Goal: Information Seeking & Learning: Learn about a topic

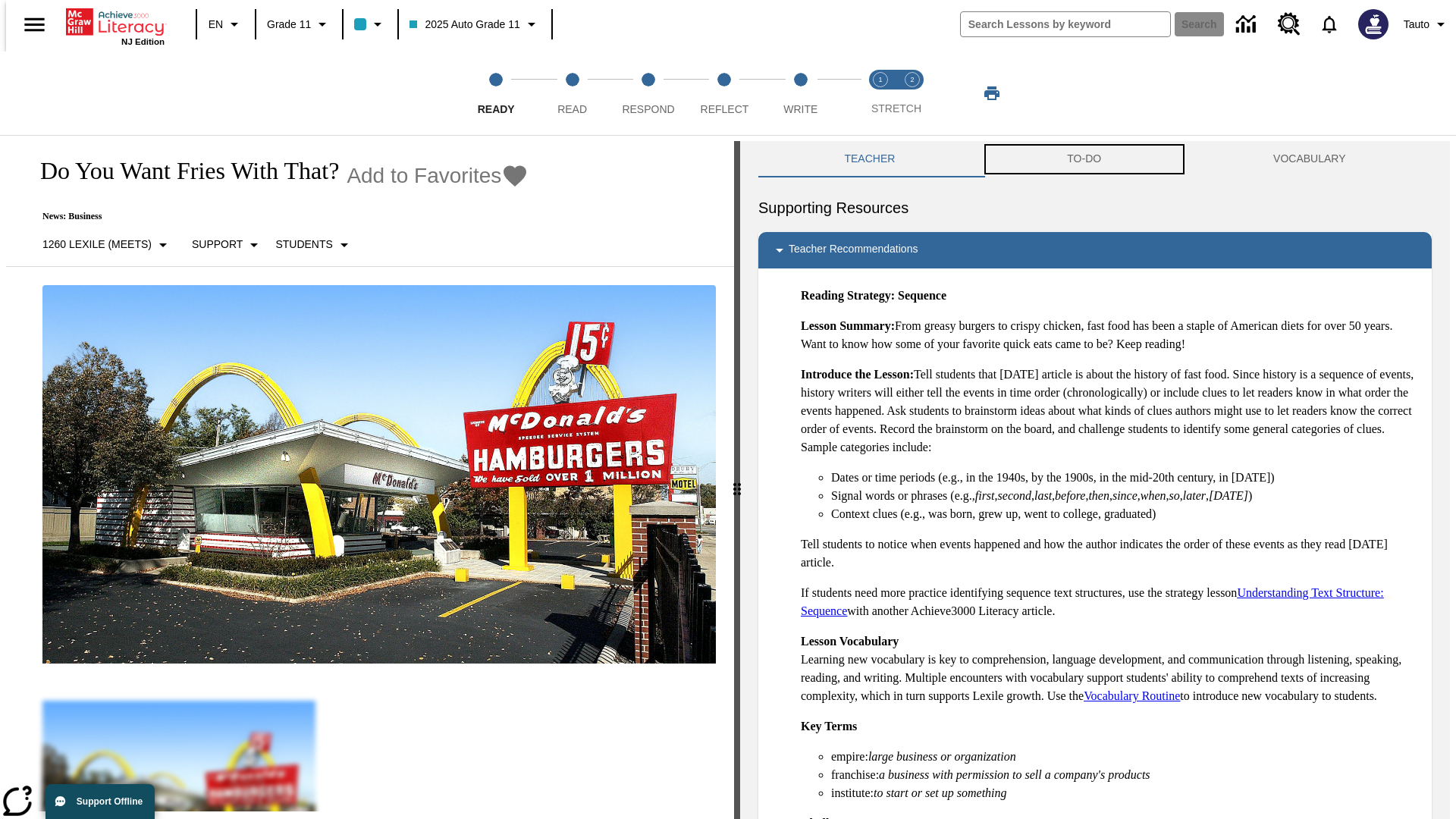
click at [1085, 159] on button "TO-DO" at bounding box center [1084, 159] width 206 height 37
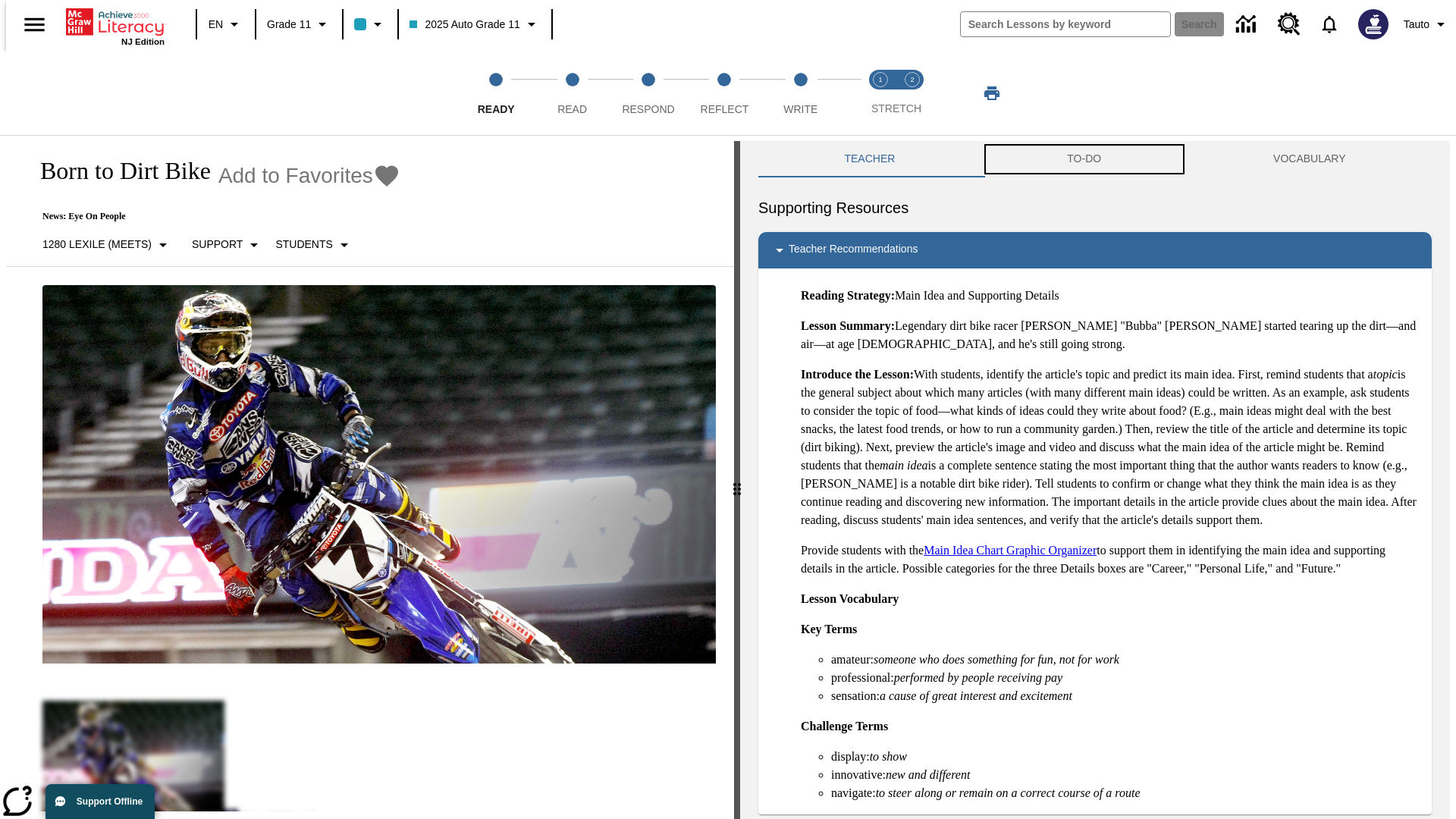
click at [1085, 159] on button "TO-DO" at bounding box center [1084, 159] width 206 height 37
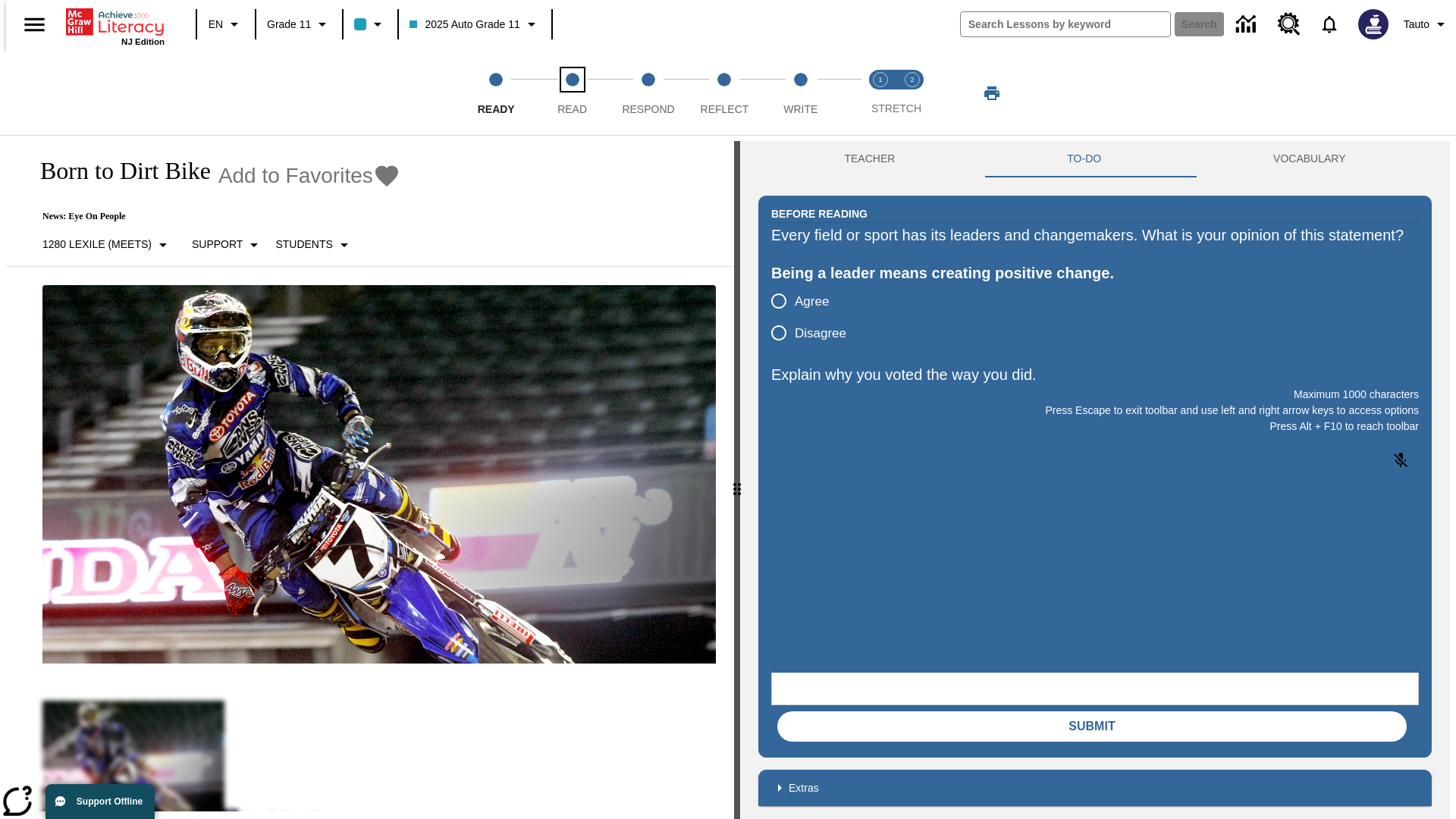
click at [572, 93] on span "Read" at bounding box center [572, 103] width 29 height 27
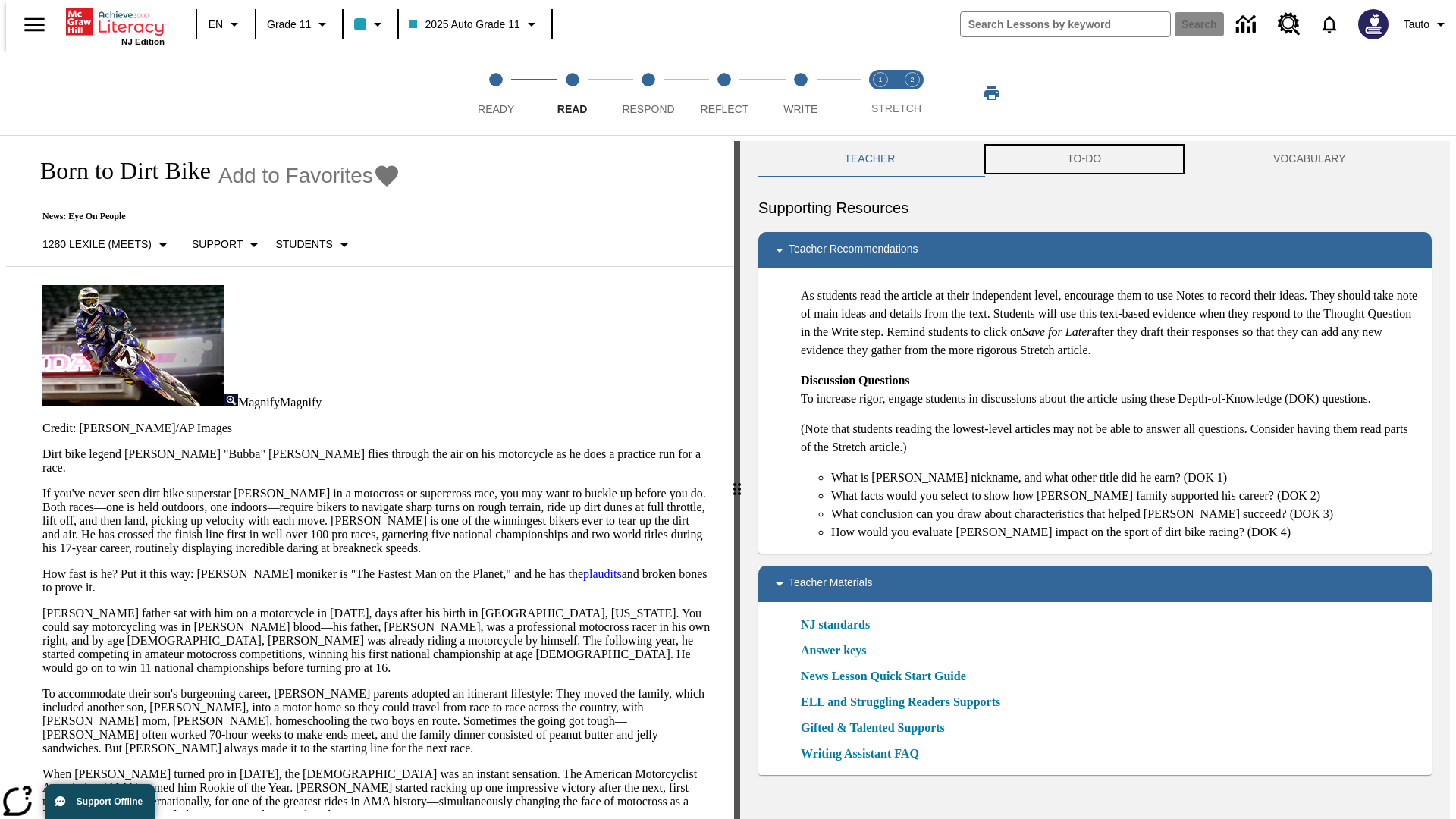
scroll to position [1, 0]
click at [1085, 159] on button "TO-DO" at bounding box center [1084, 159] width 206 height 37
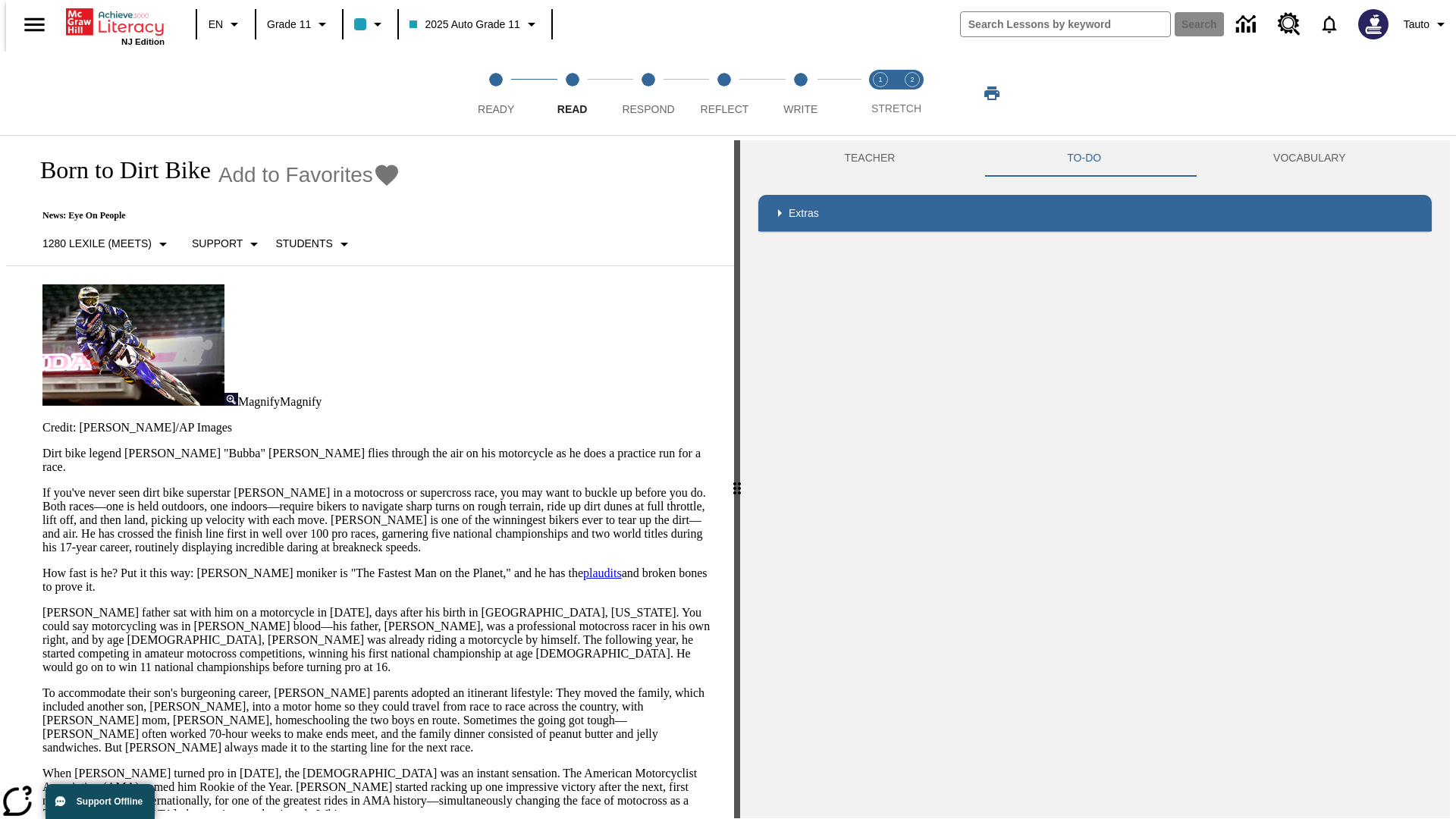
click at [42, 486] on p "If you've never seen dirt bike superstar [PERSON_NAME] in a motocross or superc…" at bounding box center [379, 520] width 674 height 69
